Goal: Use online tool/utility: Utilize a website feature to perform a specific function

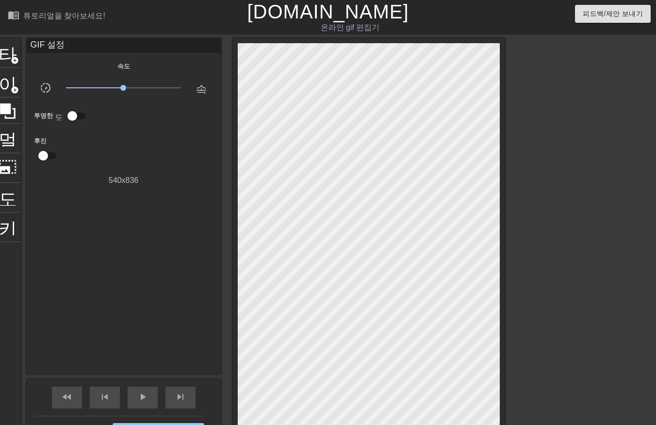
scroll to position [85, 0]
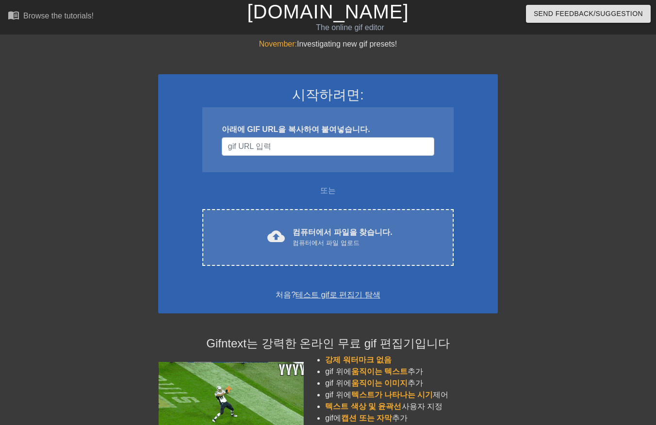
scroll to position [85, 0]
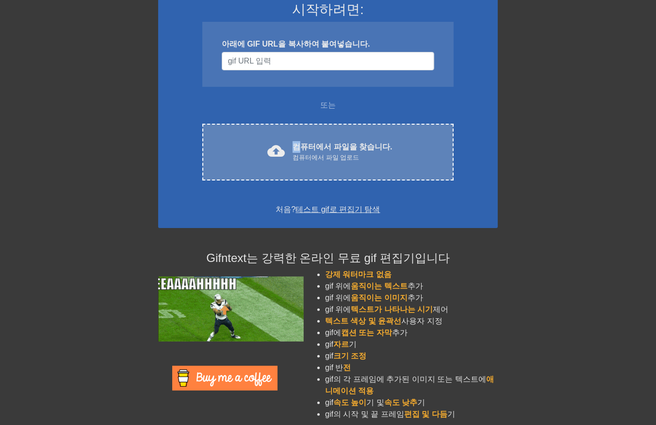
click at [301, 145] on font "컴퓨터에서 파일을 찾습니다." at bounding box center [342, 147] width 99 height 8
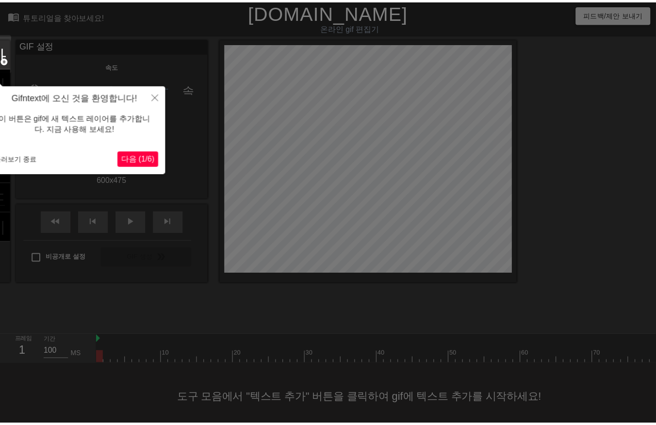
scroll to position [15, 0]
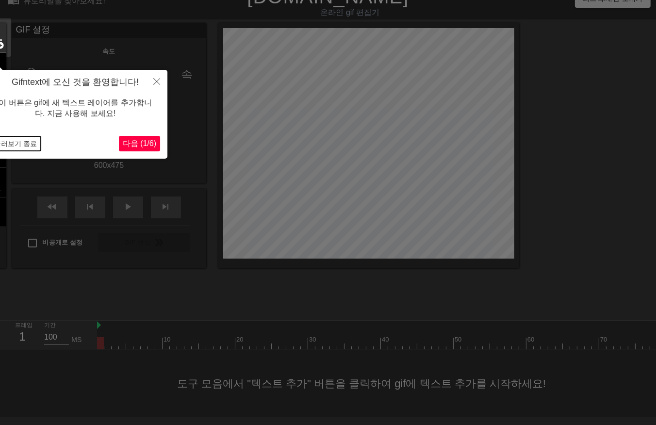
click at [13, 143] on button "둘러보기 종료" at bounding box center [15, 143] width 50 height 15
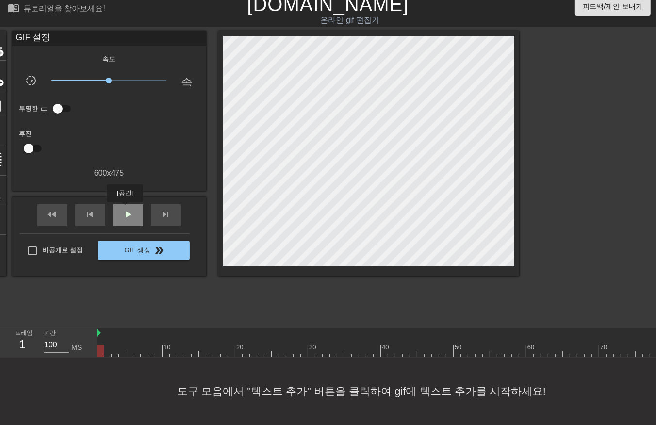
click at [125, 209] on span "play_arrow" at bounding box center [128, 215] width 12 height 12
click at [457, 345] on div at bounding box center [399, 351] width 604 height 12
drag, startPoint x: 459, startPoint y: 345, endPoint x: 626, endPoint y: 364, distance: 168.9
click at [631, 372] on div "menu_book 튜토리얼을 찾아보세요! Gifntext.com 온라인 gif 편집기 피드백/제안 보내기 타이틀 add_circle 이미지 a…" at bounding box center [328, 209] width 656 height 432
